Goal: Information Seeking & Learning: Learn about a topic

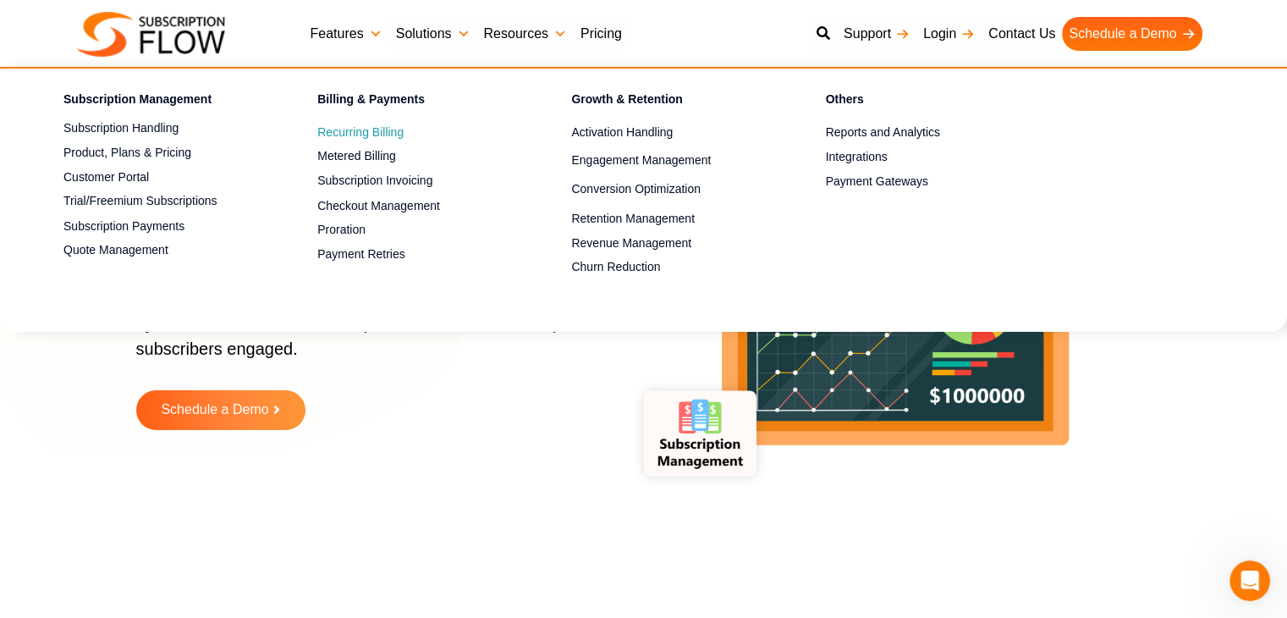
click at [379, 134] on span "Recurring Billing" at bounding box center [360, 133] width 86 height 18
